Goal: Task Accomplishment & Management: Complete application form

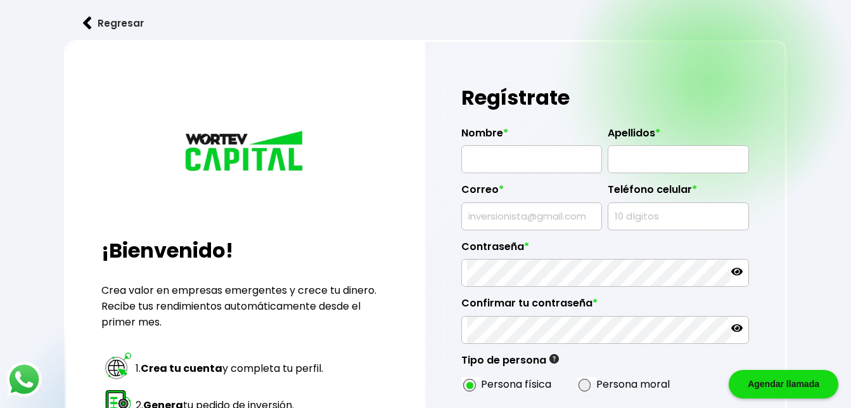
click at [505, 167] on input "text" at bounding box center [531, 159] width 129 height 27
type input "[PERSON_NAME]"
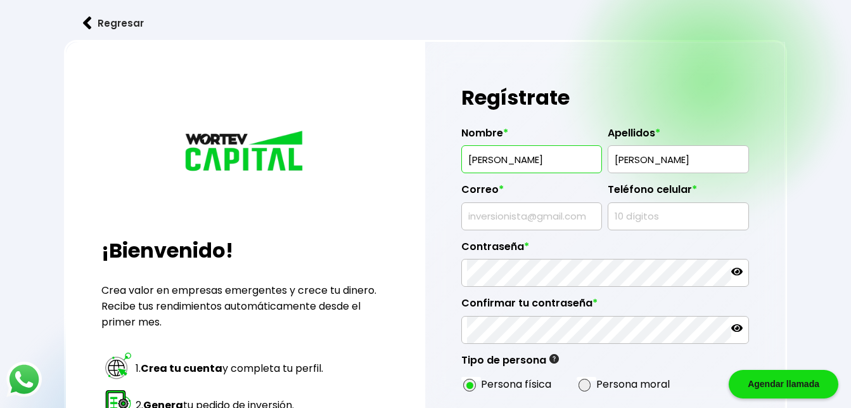
type input "[EMAIL_ADDRESS][DOMAIN_NAME]"
type input "8717103632"
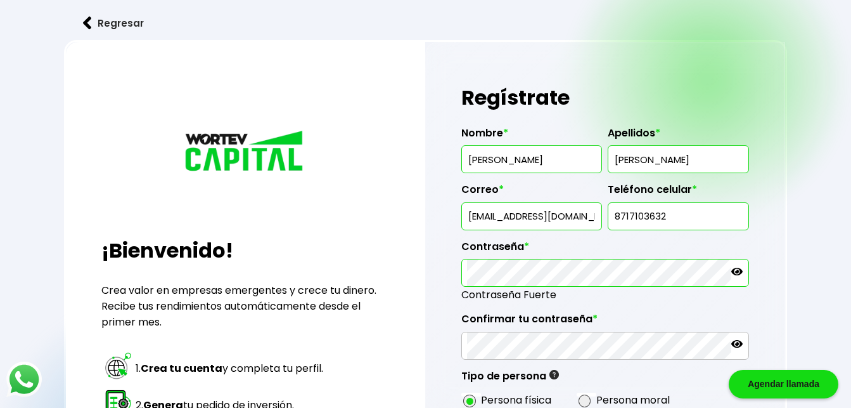
click at [736, 274] on icon at bounding box center [736, 271] width 11 height 8
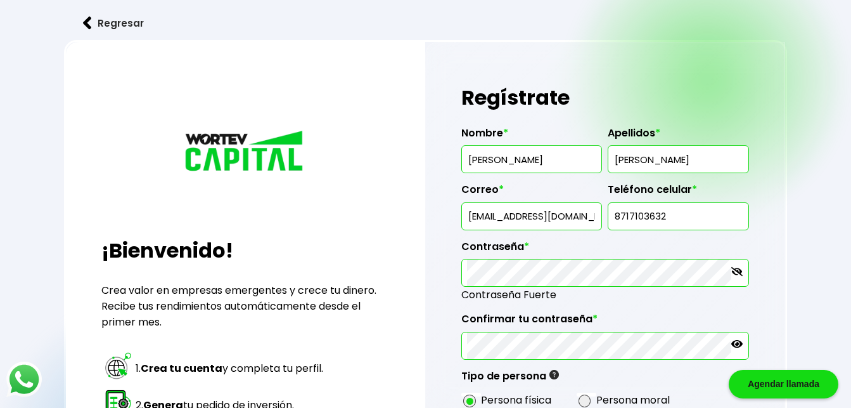
click at [742, 351] on p at bounding box center [736, 345] width 11 height 15
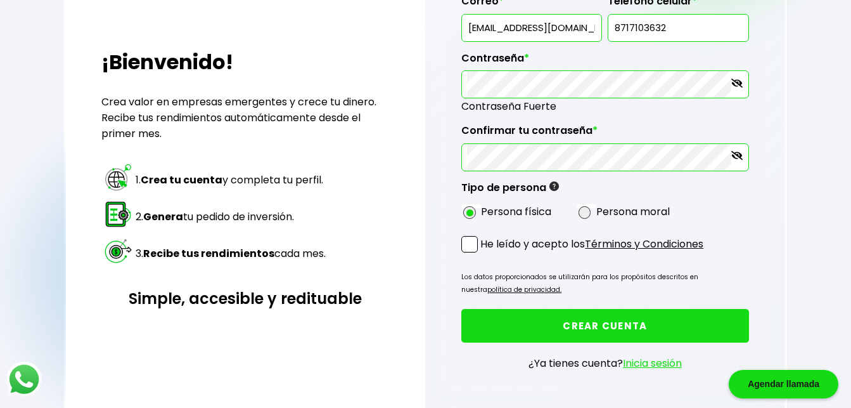
scroll to position [166, 0]
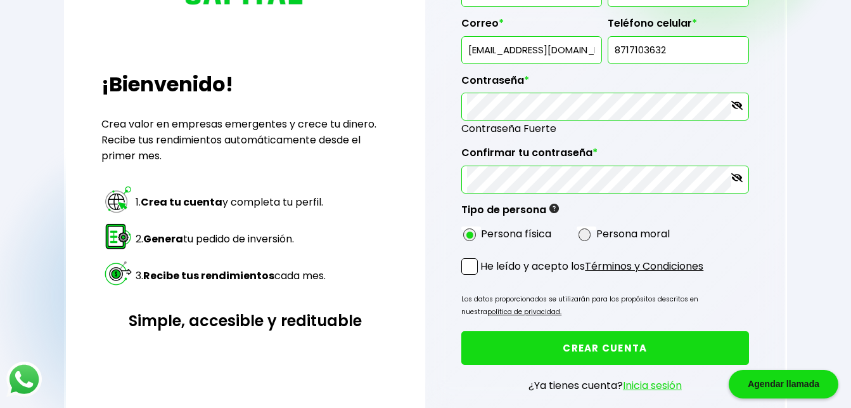
click at [463, 268] on span at bounding box center [469, 266] width 16 height 16
click at [483, 276] on input "He leído y acepto los Términos y Condiciones" at bounding box center [483, 276] width 0 height 0
click at [658, 344] on button "CREAR CUENTA" at bounding box center [604, 348] width 287 height 34
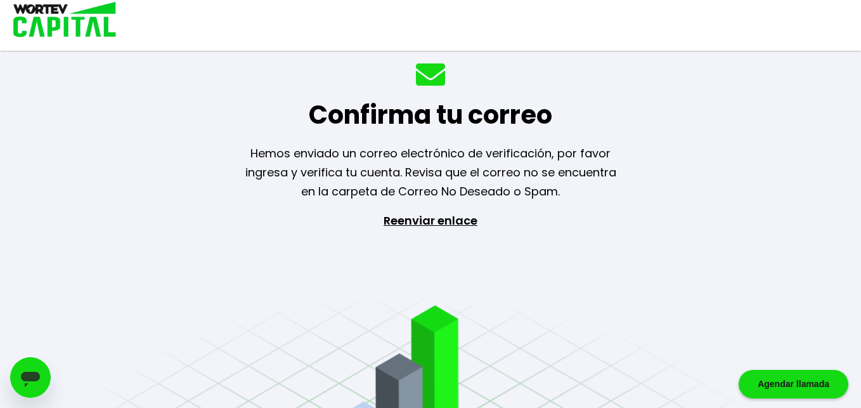
click at [421, 221] on p "Reenviar enlace" at bounding box center [430, 277] width 117 height 133
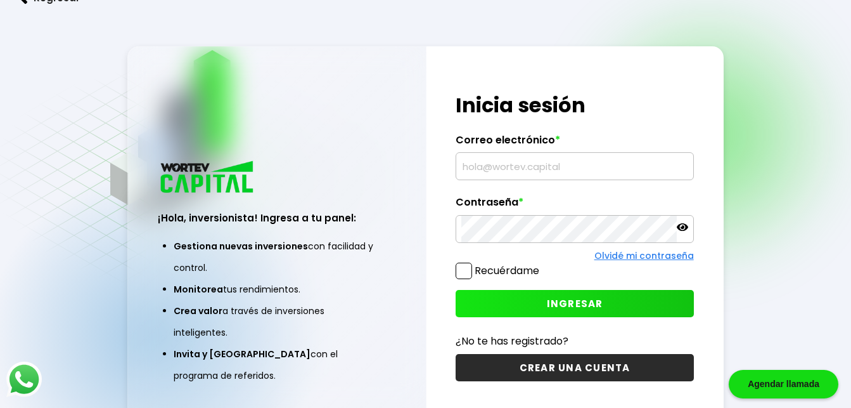
type input "[EMAIL_ADDRESS][DOMAIN_NAME]"
click at [464, 273] on span at bounding box center [464, 270] width 16 height 16
click at [542, 264] on input "Recuérdame" at bounding box center [542, 264] width 0 height 0
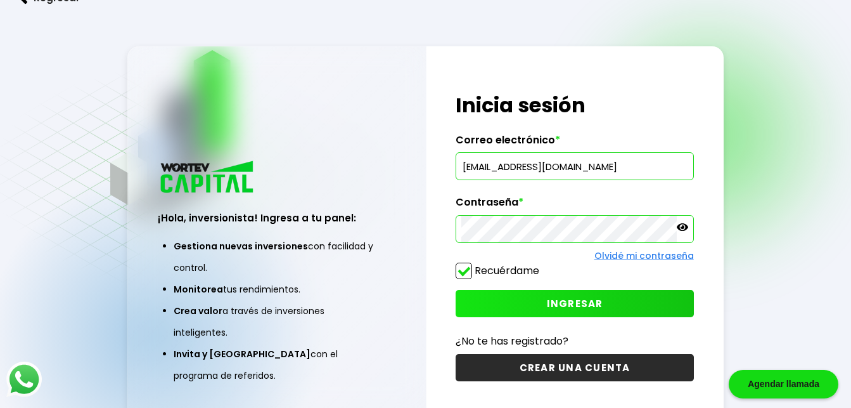
click at [532, 293] on button "INGRESAR" at bounding box center [575, 303] width 238 height 27
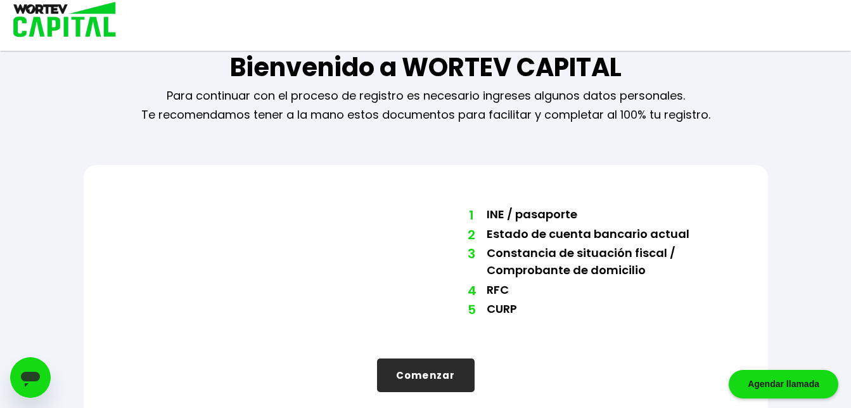
scroll to position [42, 0]
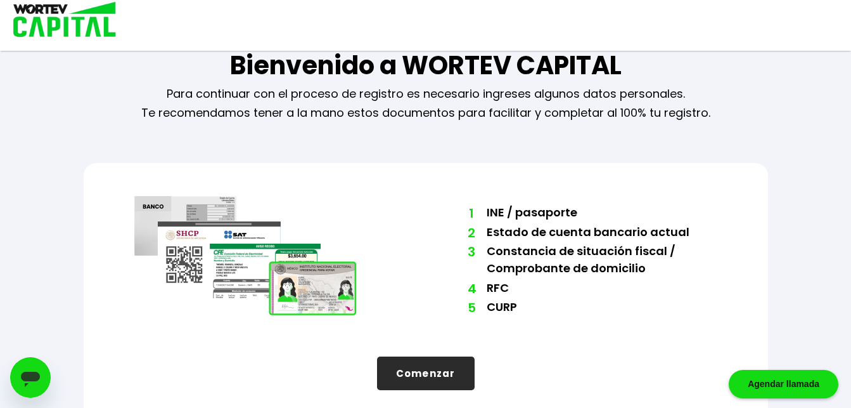
scroll to position [42, 0]
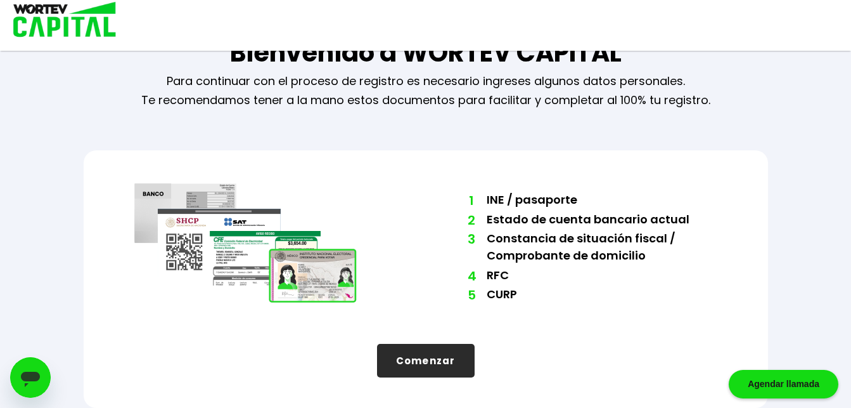
click at [58, 31] on img at bounding box center [60, 20] width 121 height 41
